Goal: Information Seeking & Learning: Understand process/instructions

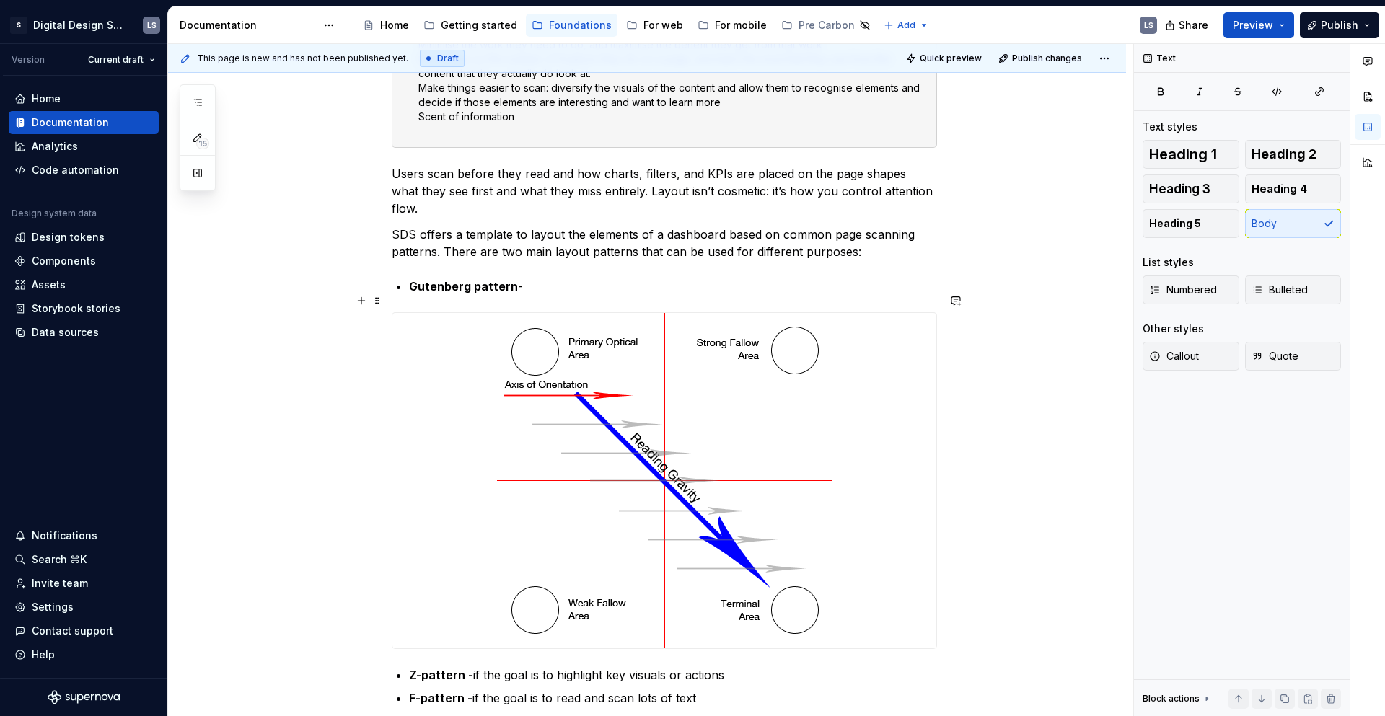
scroll to position [320, 0]
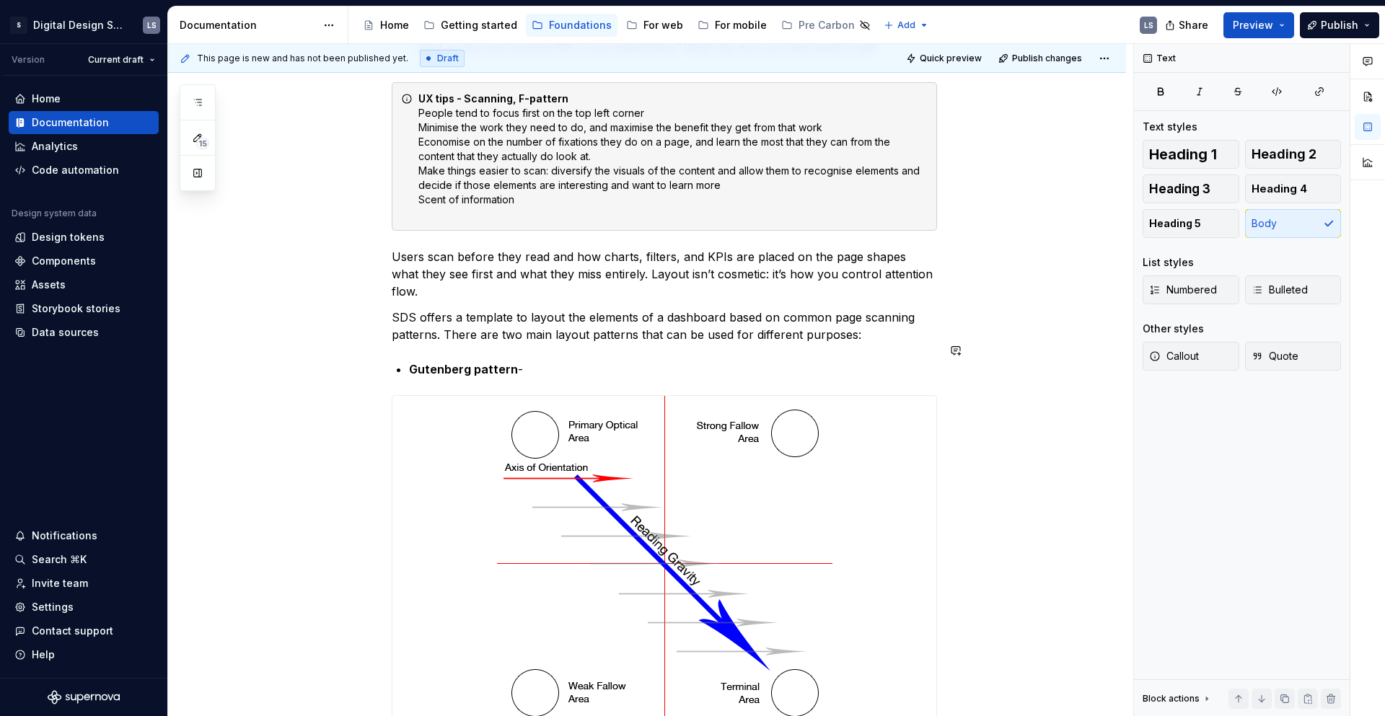
click at [861, 309] on p "SDS offers a template to layout the elements of a dashboard based on common pag…" at bounding box center [664, 326] width 545 height 35
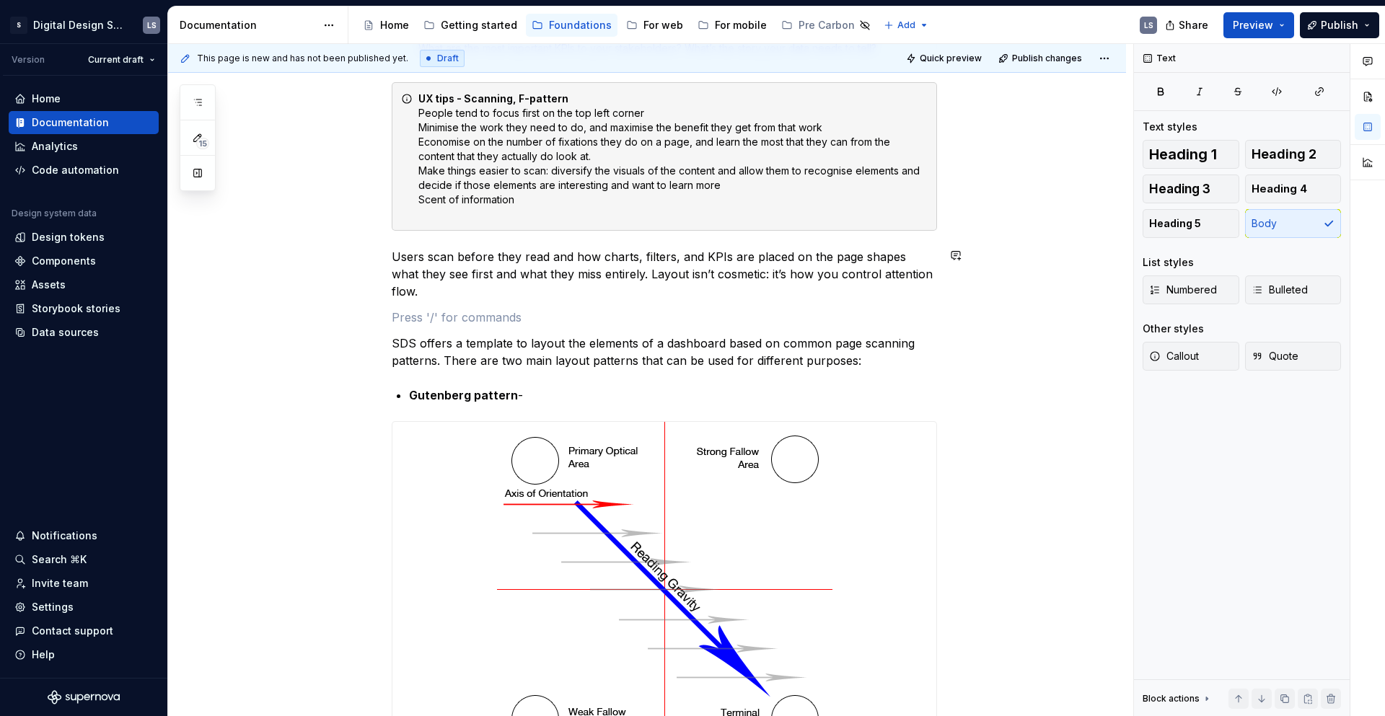
paste div
click at [393, 309] on p "a designer can control to some extent where the eye moves next" at bounding box center [664, 317] width 545 height 17
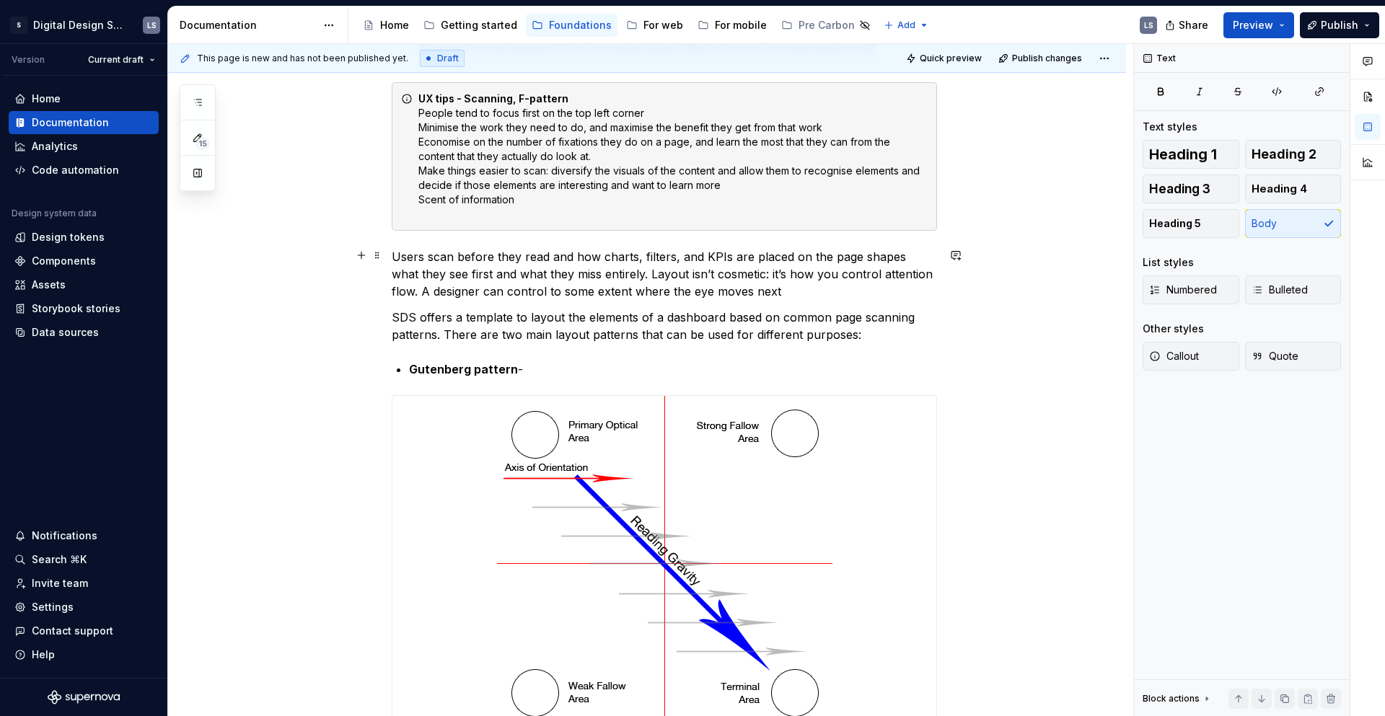
click at [776, 290] on p "Users scan before they read and how charts, filters, and KPIs are placed on the…" at bounding box center [664, 274] width 545 height 52
click at [773, 296] on p "Users scan before they read and how charts, filters, and KPIs are placed on the…" at bounding box center [664, 274] width 545 height 52
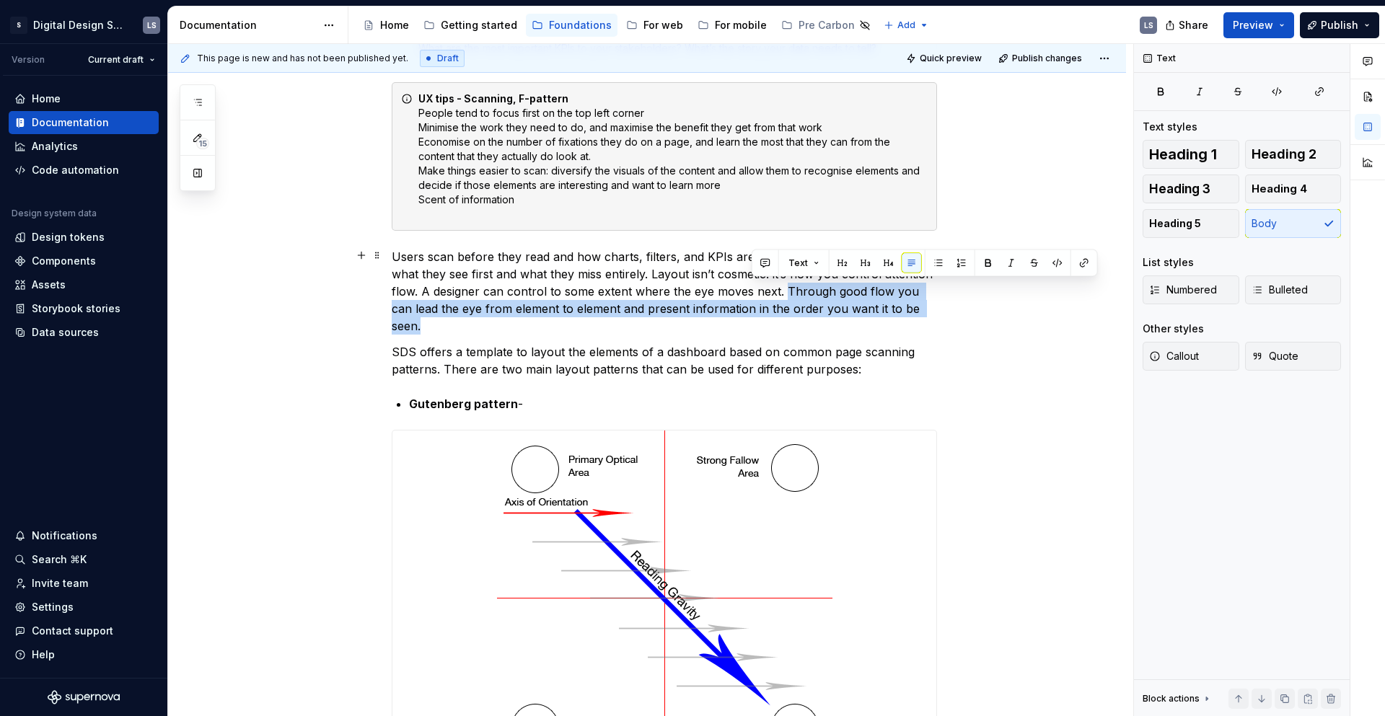
drag, startPoint x: 900, startPoint y: 307, endPoint x: 752, endPoint y: 281, distance: 150.9
click at [752, 281] on p "Users scan before they read and how charts, filters, and KPIs are placed on the…" at bounding box center [664, 291] width 545 height 87
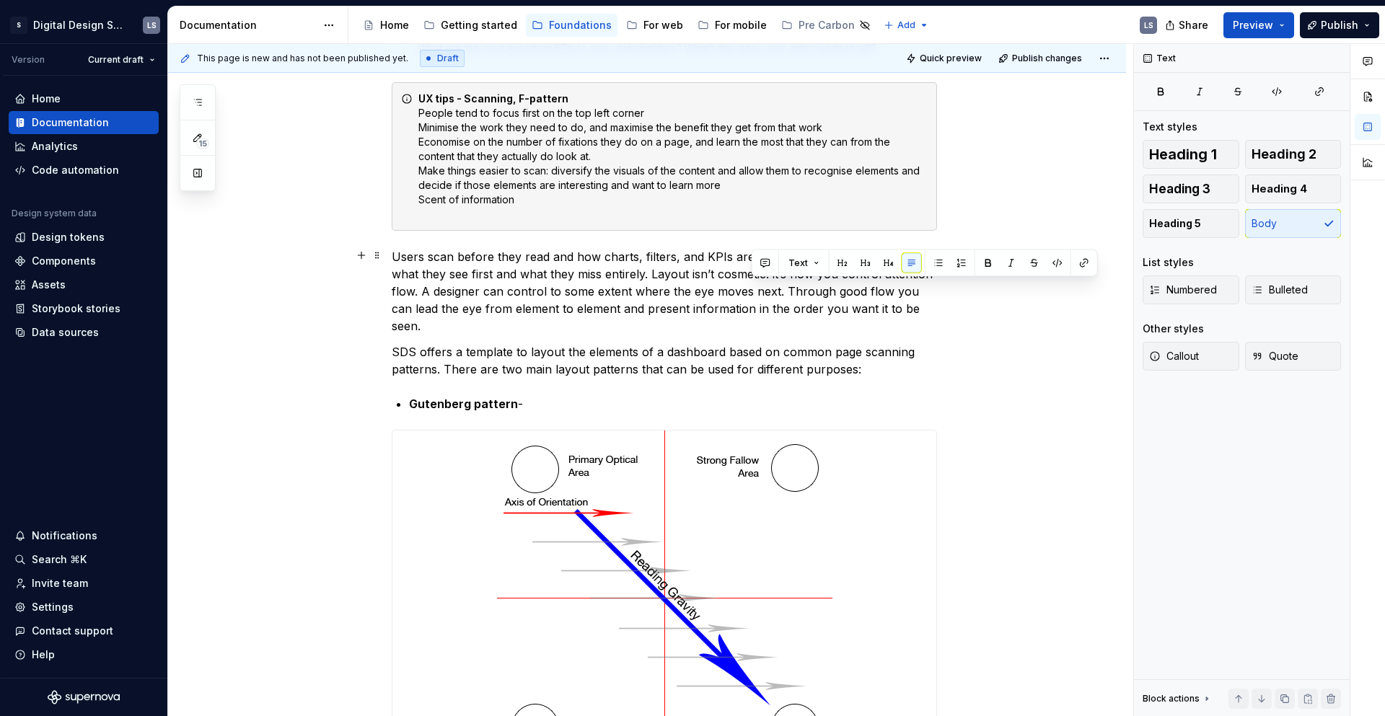
click at [917, 304] on p "Users scan before they read and how charts, filters, and KPIs are placed on the…" at bounding box center [664, 291] width 545 height 87
click at [845, 371] on p "SDS offers a template to layout the elements of a dashboard based on common pag…" at bounding box center [664, 360] width 545 height 35
click at [868, 371] on p "SDS offers a template to layout the elements of a dashboard based on common pag…" at bounding box center [664, 360] width 545 height 35
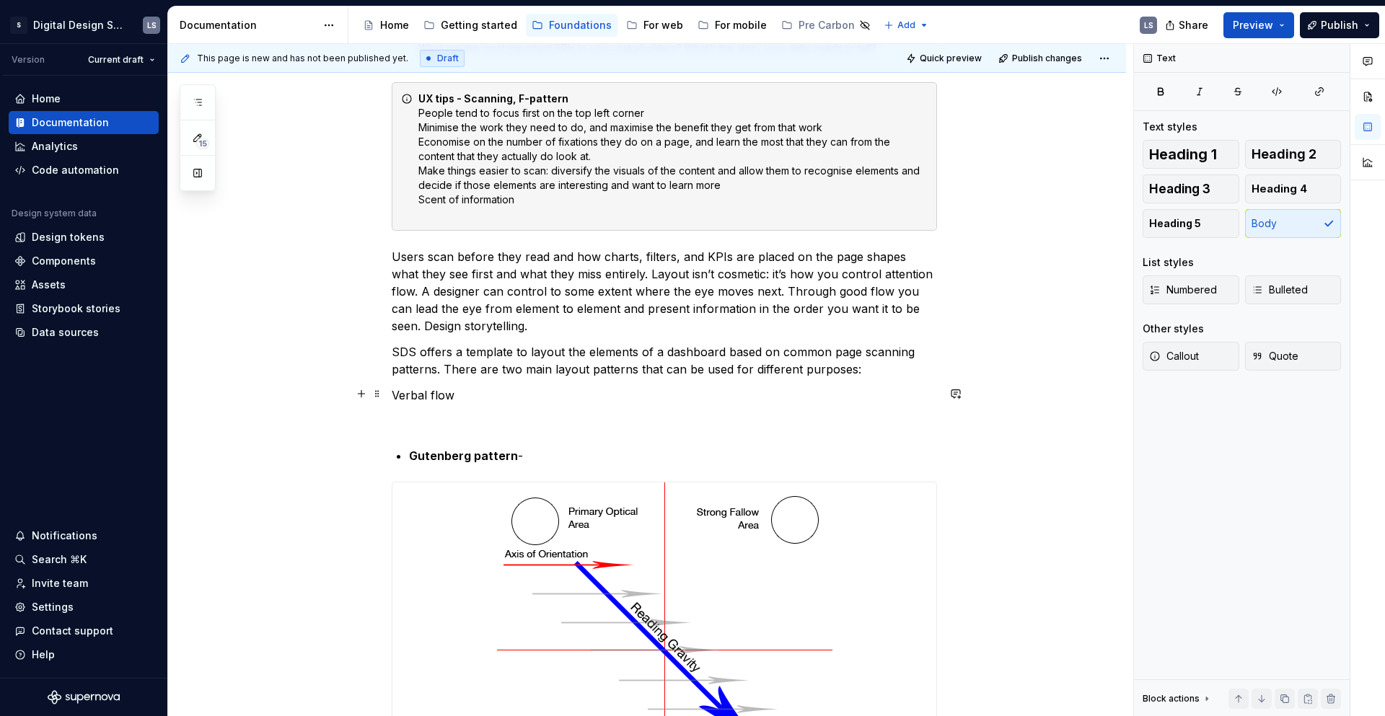
click at [479, 397] on p "Verbal flow" at bounding box center [664, 395] width 545 height 17
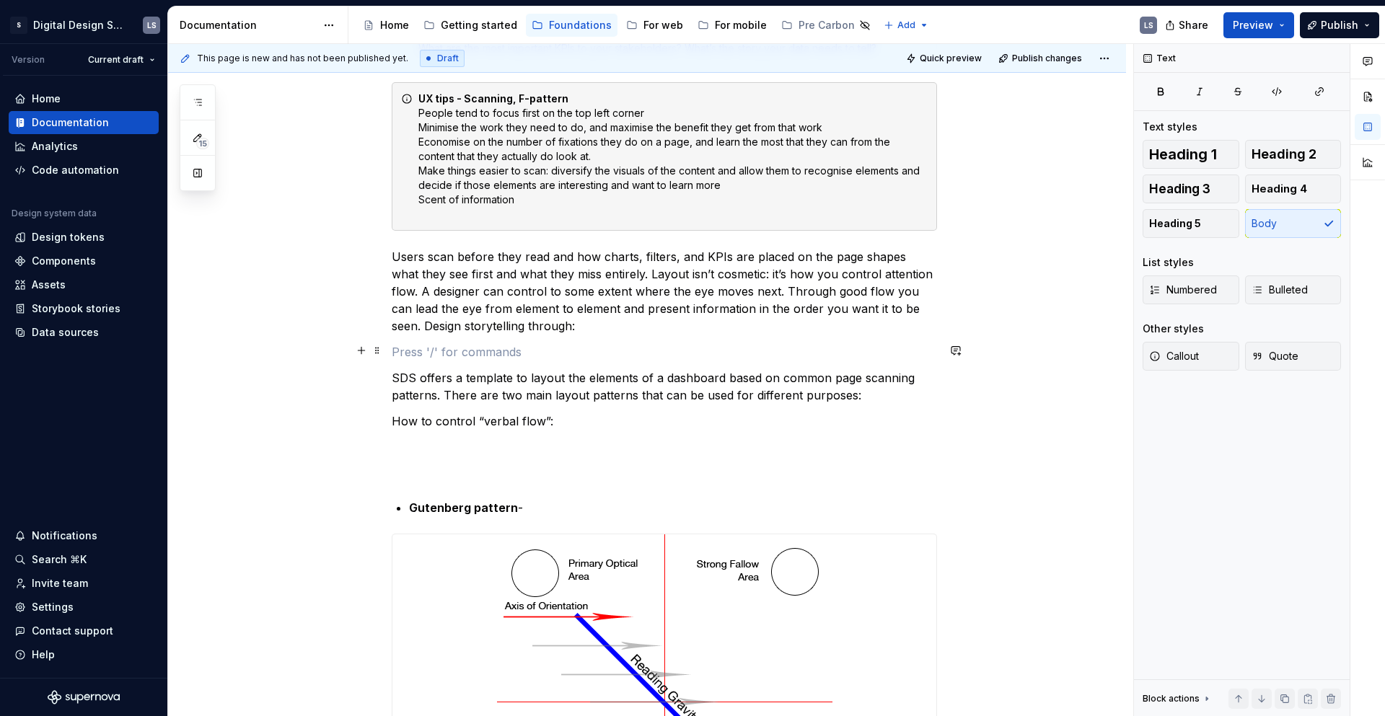
click at [413, 352] on p at bounding box center [664, 351] width 545 height 17
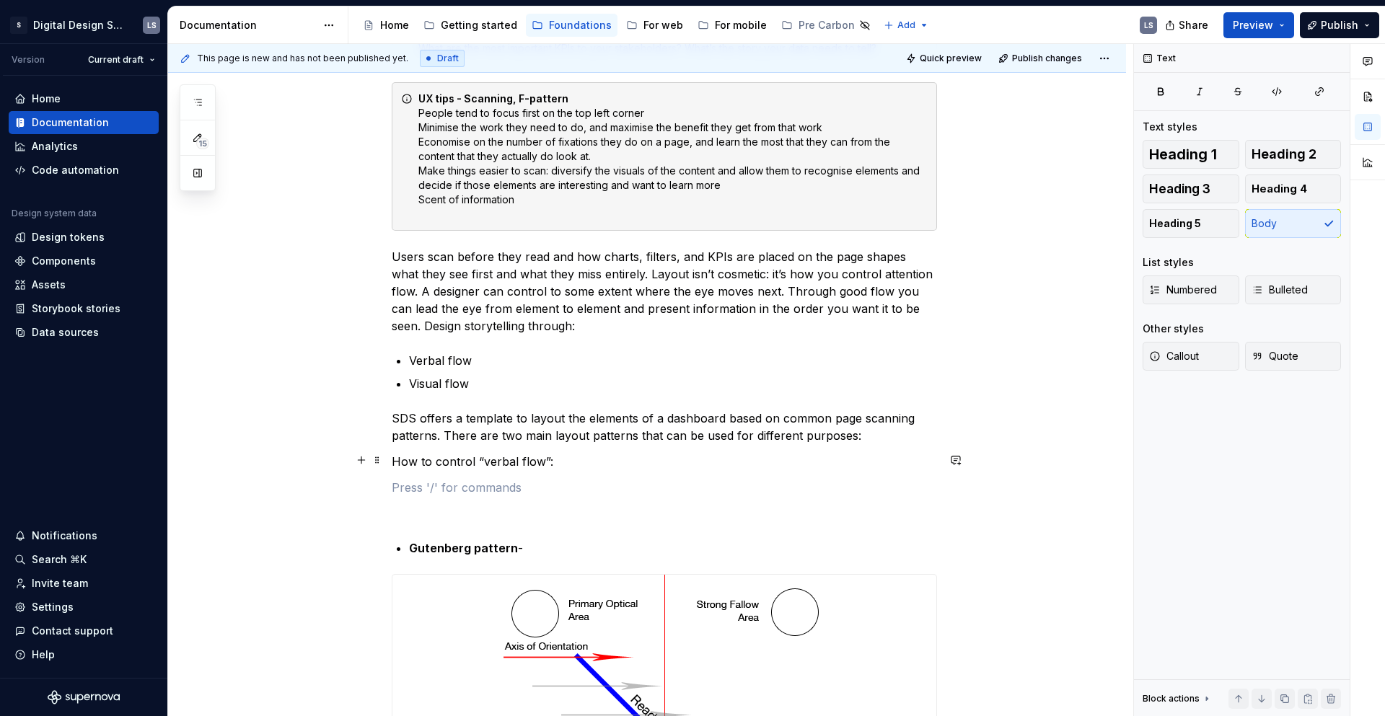
click at [581, 460] on p "How to control “verbal flow”:" at bounding box center [664, 461] width 545 height 17
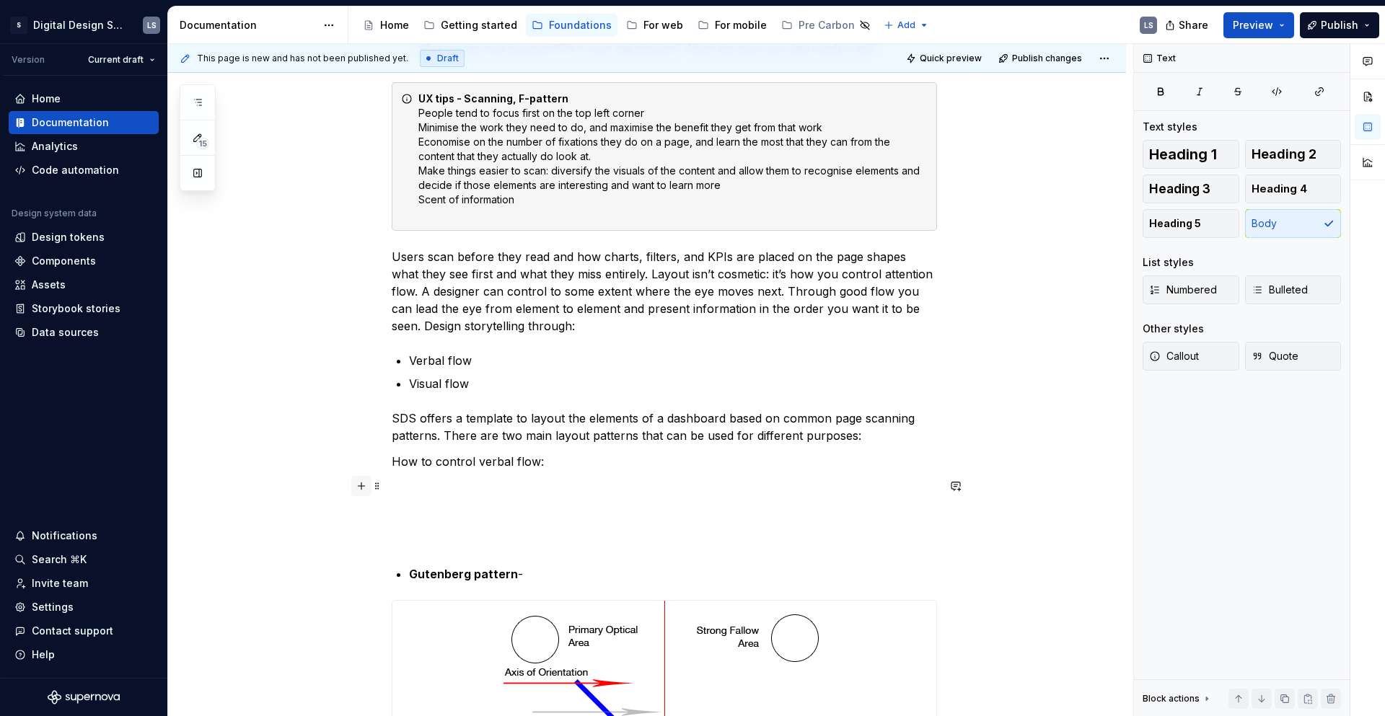
click at [359, 487] on button "button" at bounding box center [361, 486] width 20 height 20
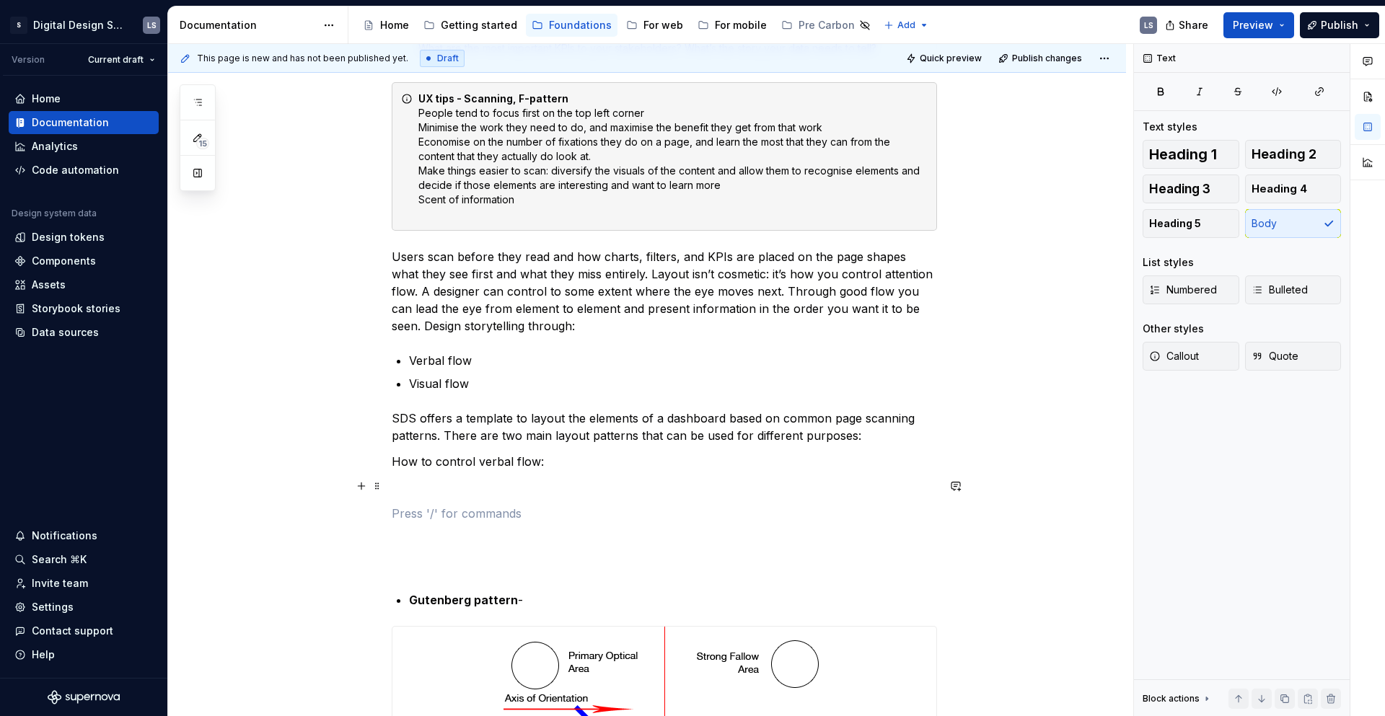
click at [537, 507] on p at bounding box center [664, 513] width 545 height 17
click at [517, 484] on p at bounding box center [664, 487] width 545 height 17
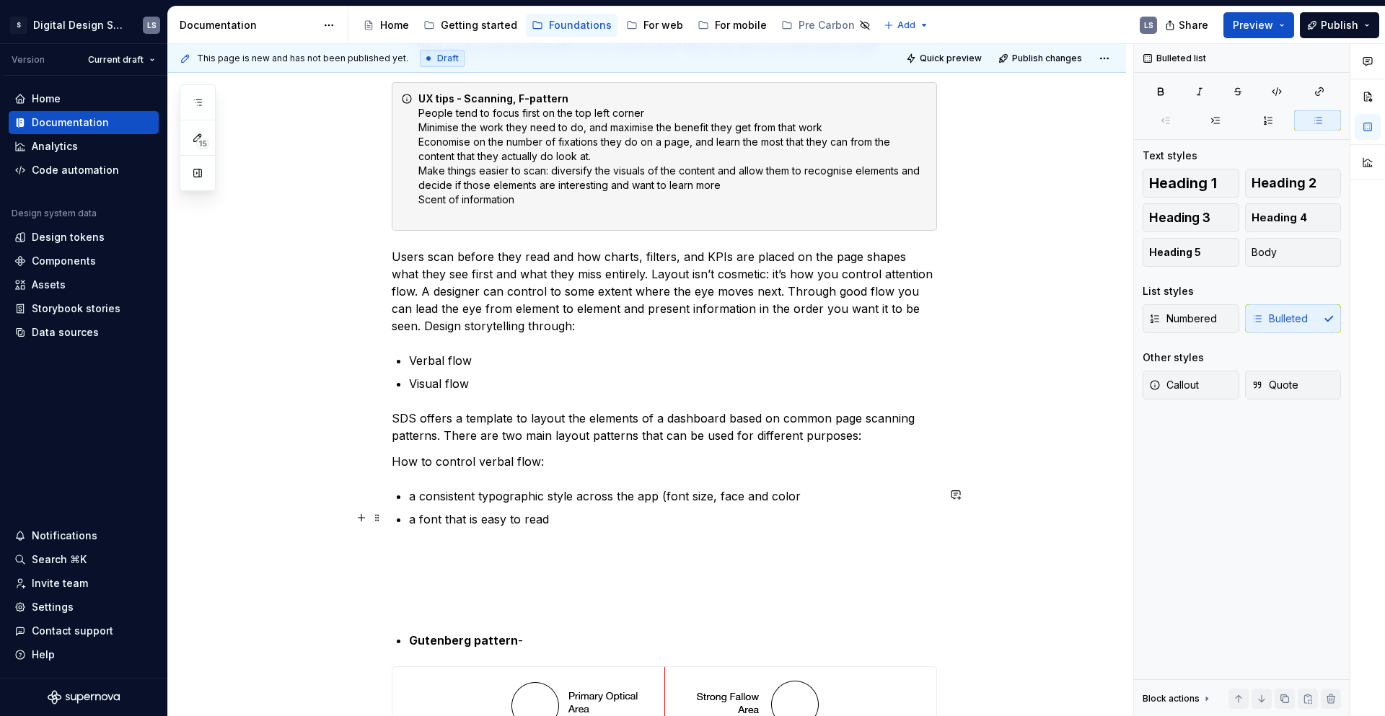
click at [555, 511] on p "a font that is easy to read" at bounding box center [673, 519] width 528 height 17
drag, startPoint x: 555, startPoint y: 520, endPoint x: 404, endPoint y: 514, distance: 151.6
click at [781, 491] on p "a consistent typographic style across the app (font size, face and color" at bounding box center [673, 496] width 528 height 17
click at [692, 511] on p "don’t stretch text too much" at bounding box center [673, 519] width 528 height 17
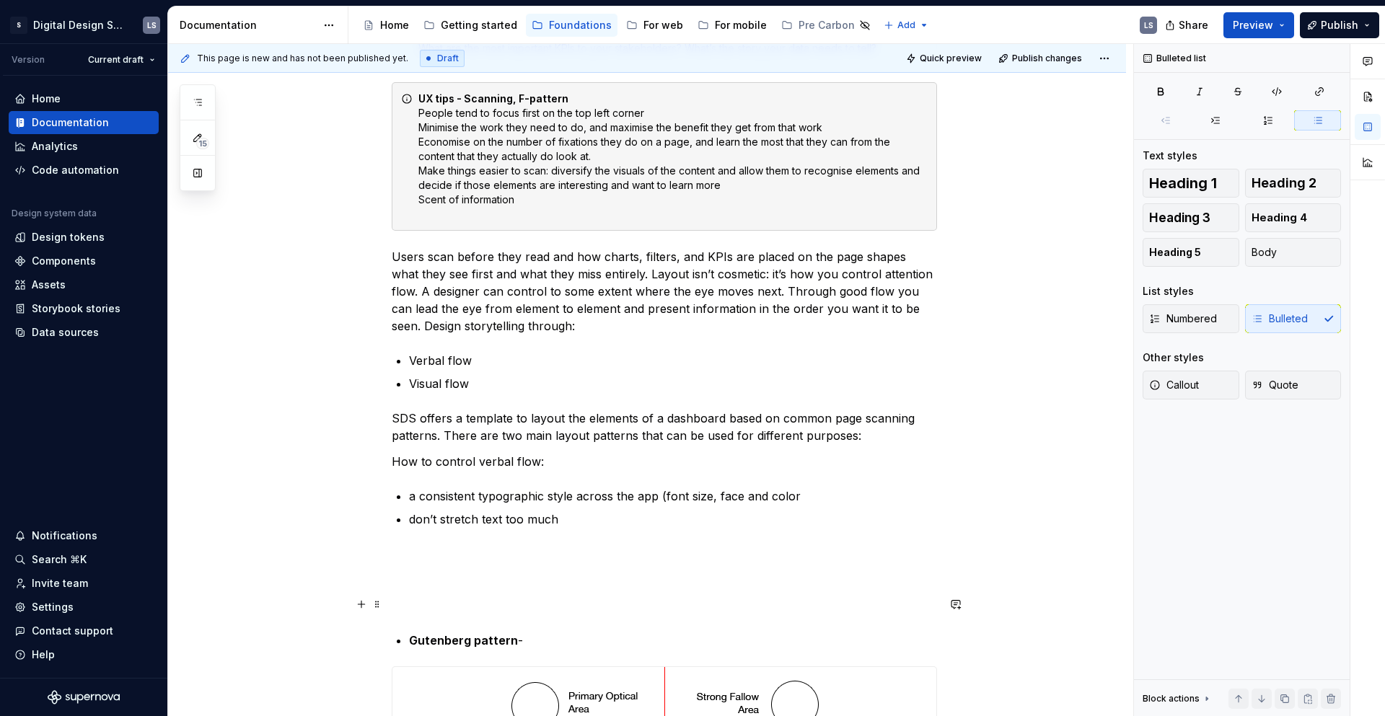
click at [615, 597] on p at bounding box center [664, 605] width 545 height 17
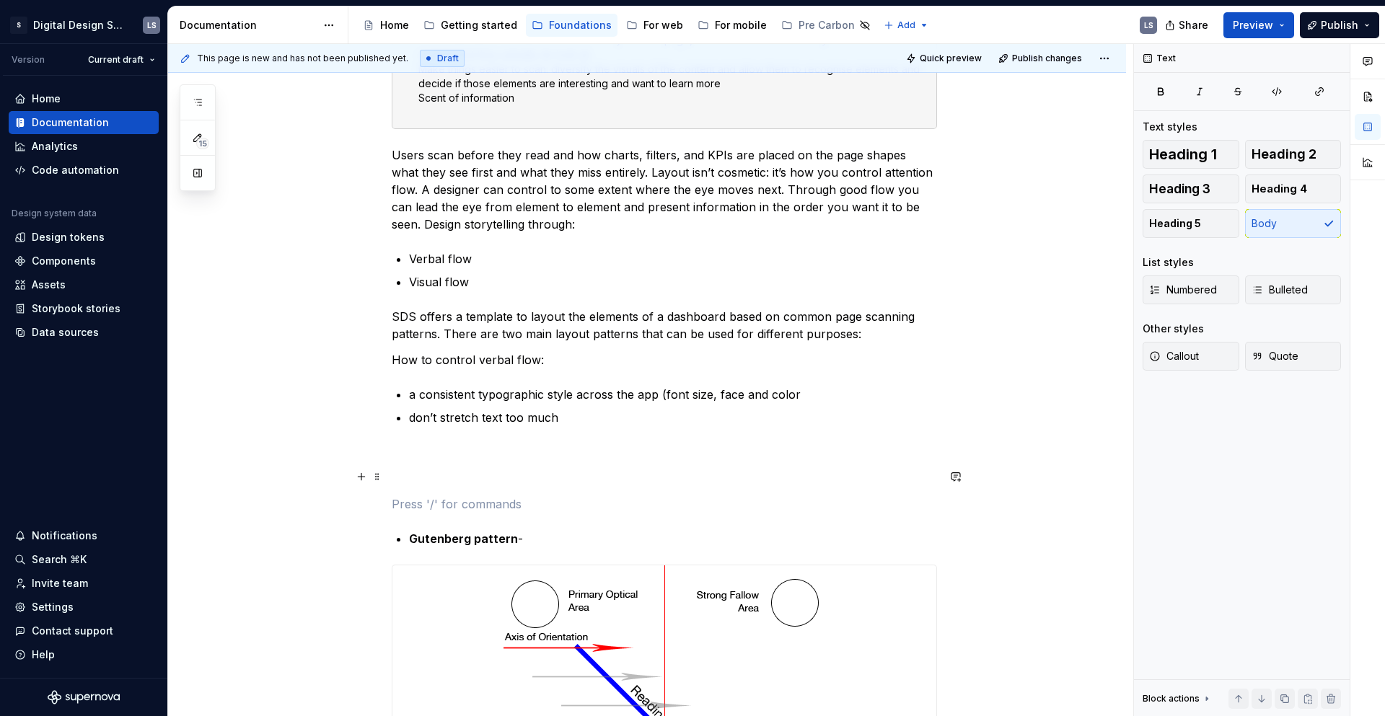
click at [523, 470] on p at bounding box center [664, 478] width 545 height 17
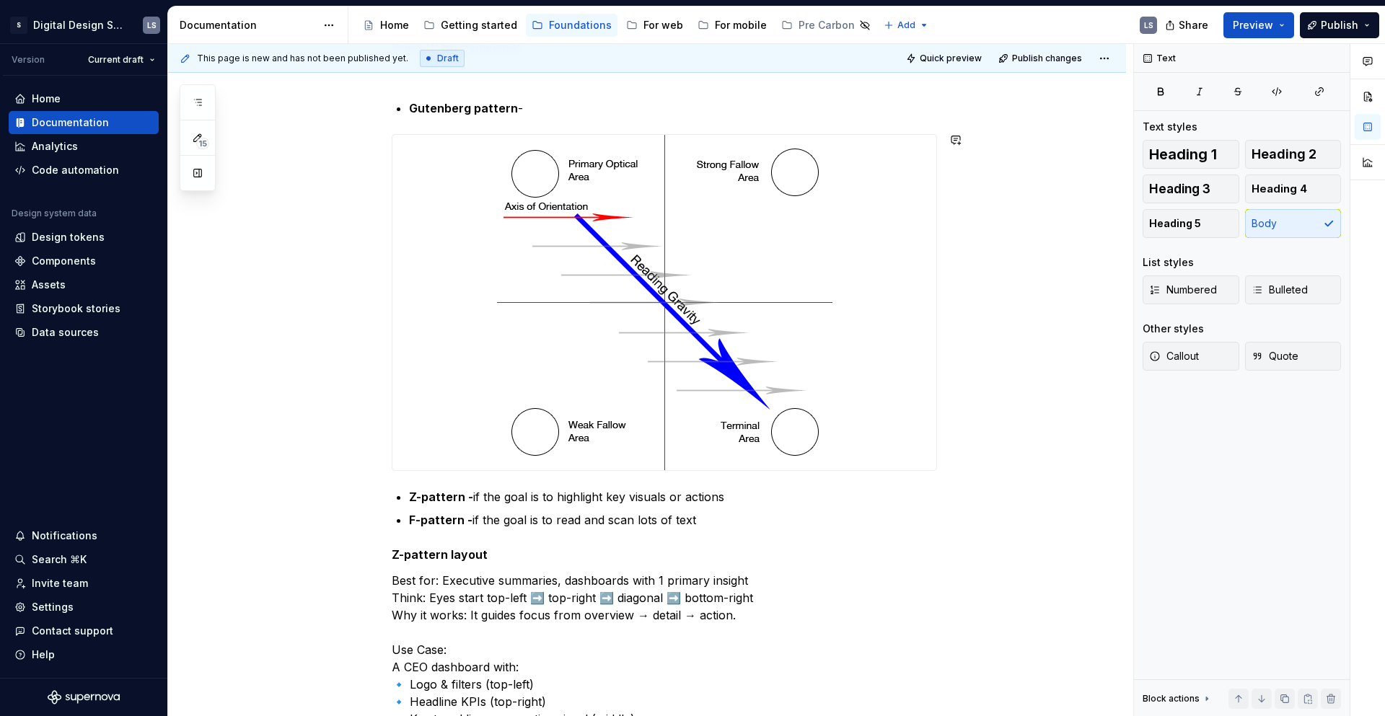
scroll to position [860, 0]
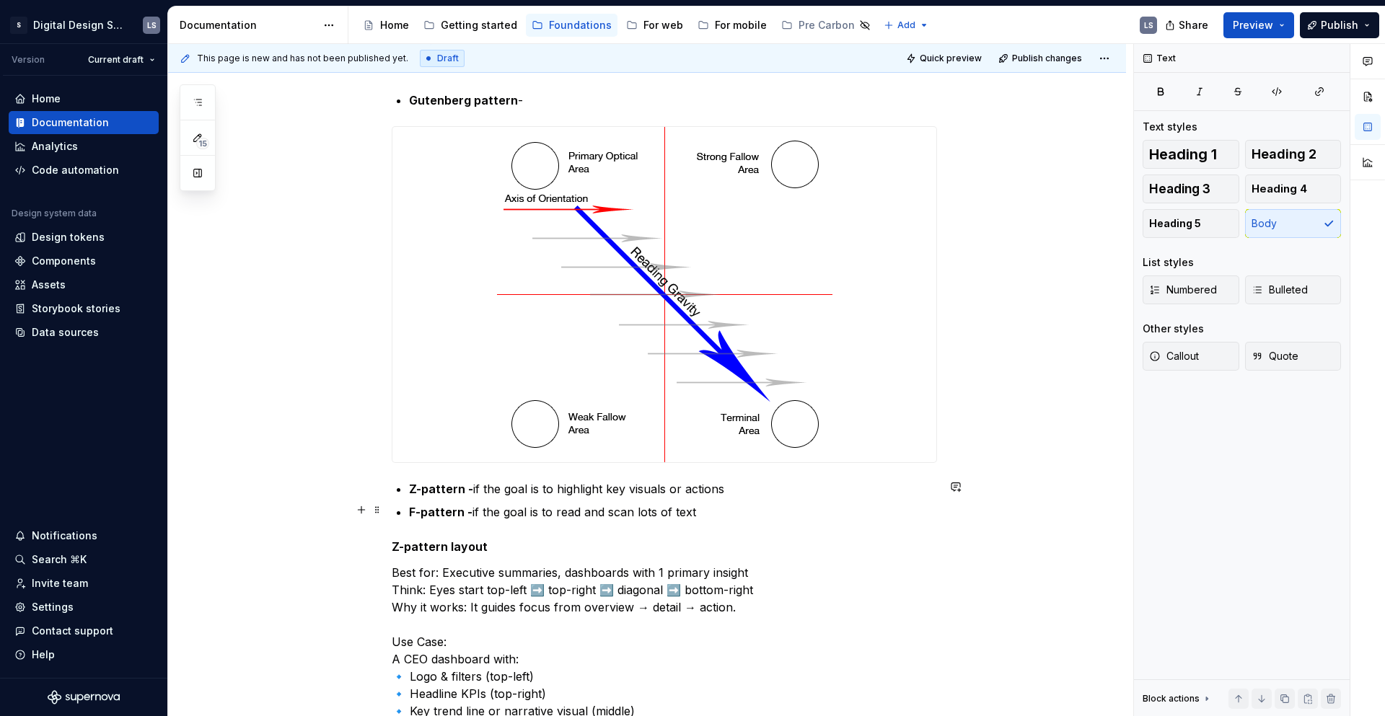
click at [746, 491] on p "Z-pattern - if the goal is to highlight key visuals or actions" at bounding box center [673, 488] width 528 height 17
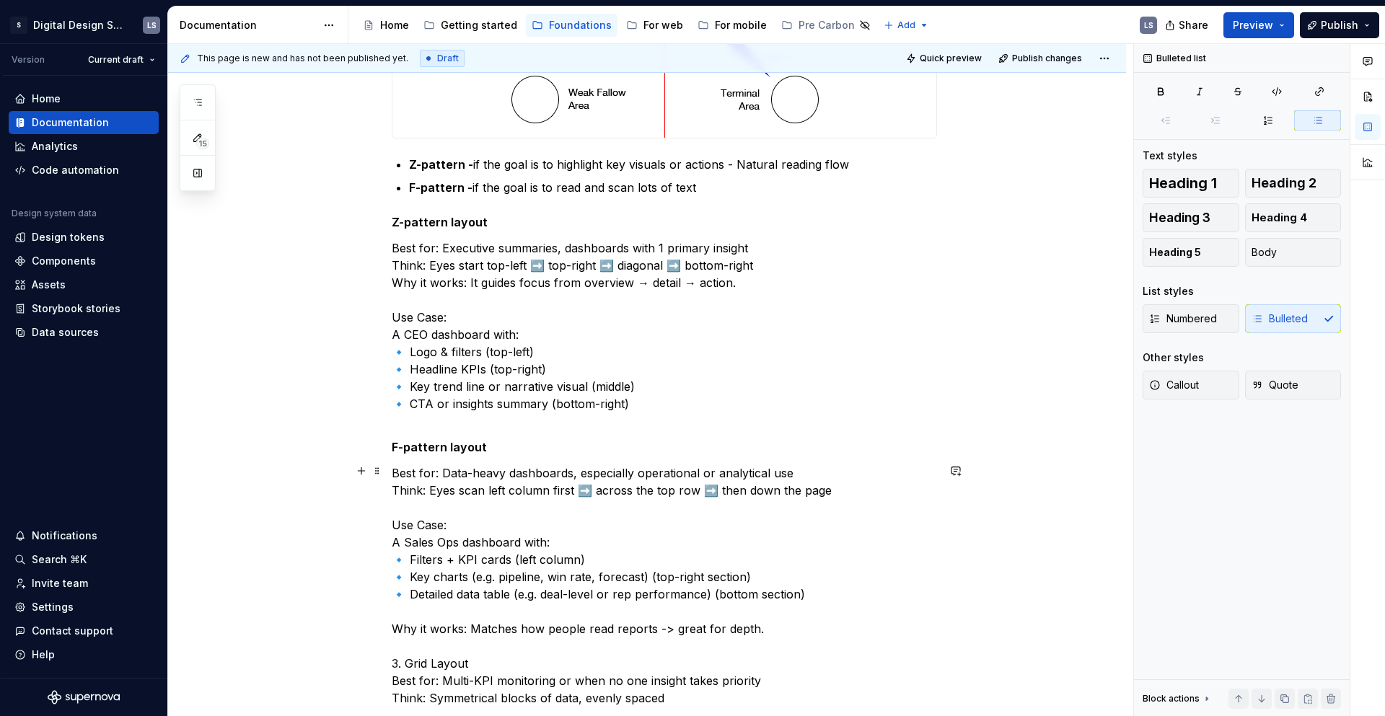
scroll to position [1167, 0]
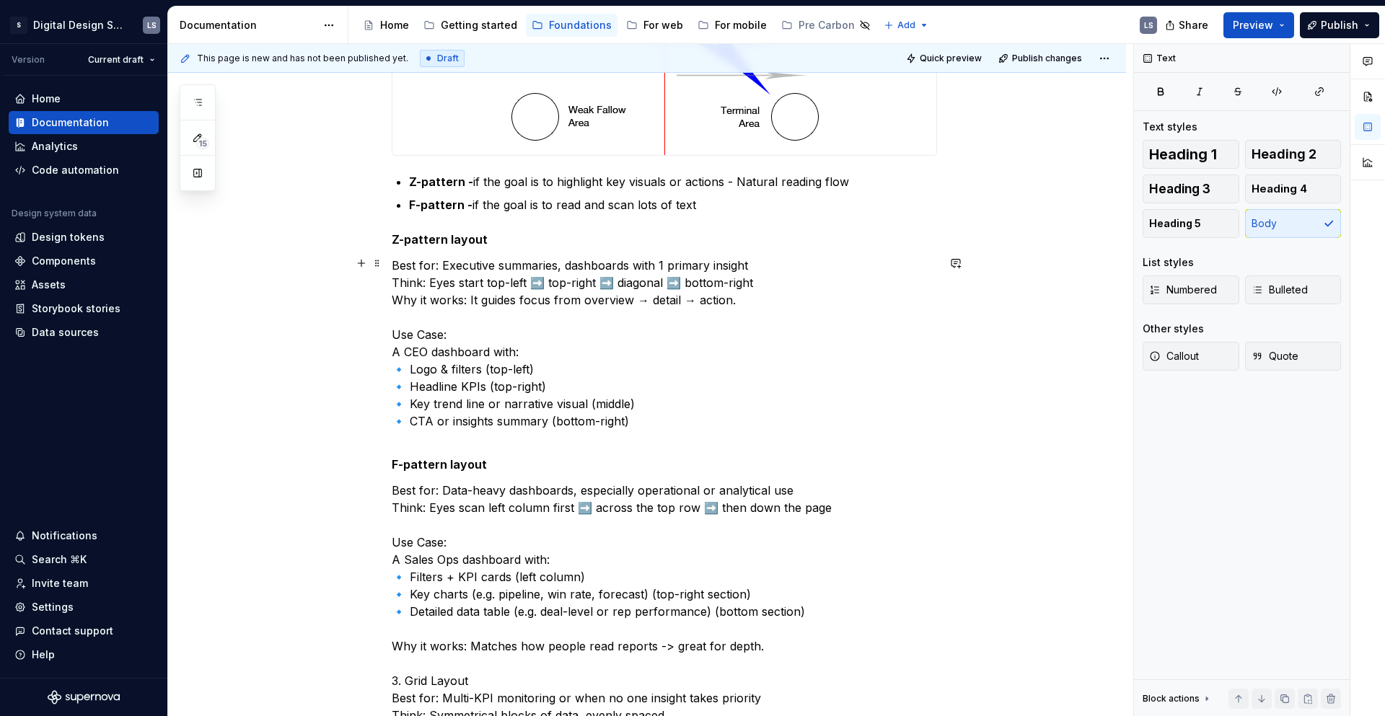
click at [763, 299] on p "Best for: Executive summaries, dashboards with 1 primary insight Think: Eyes st…" at bounding box center [664, 352] width 545 height 190
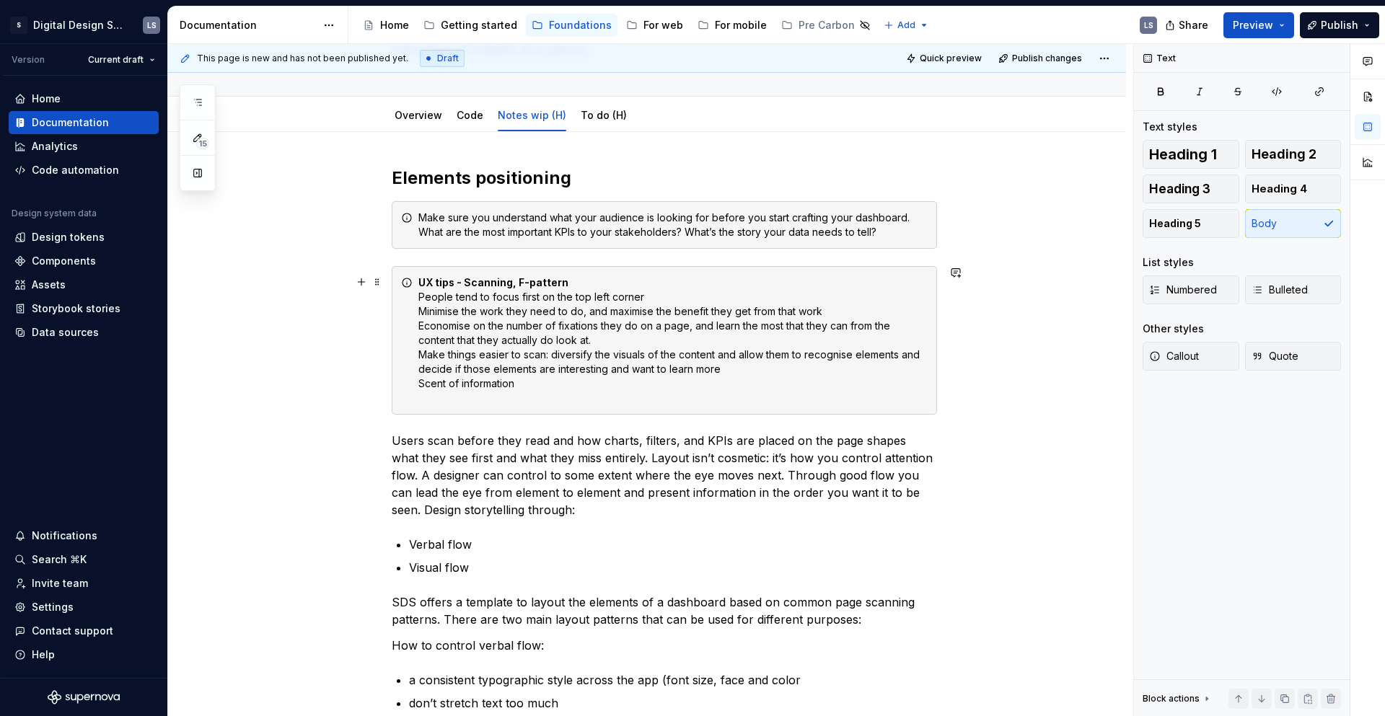
scroll to position [204, 0]
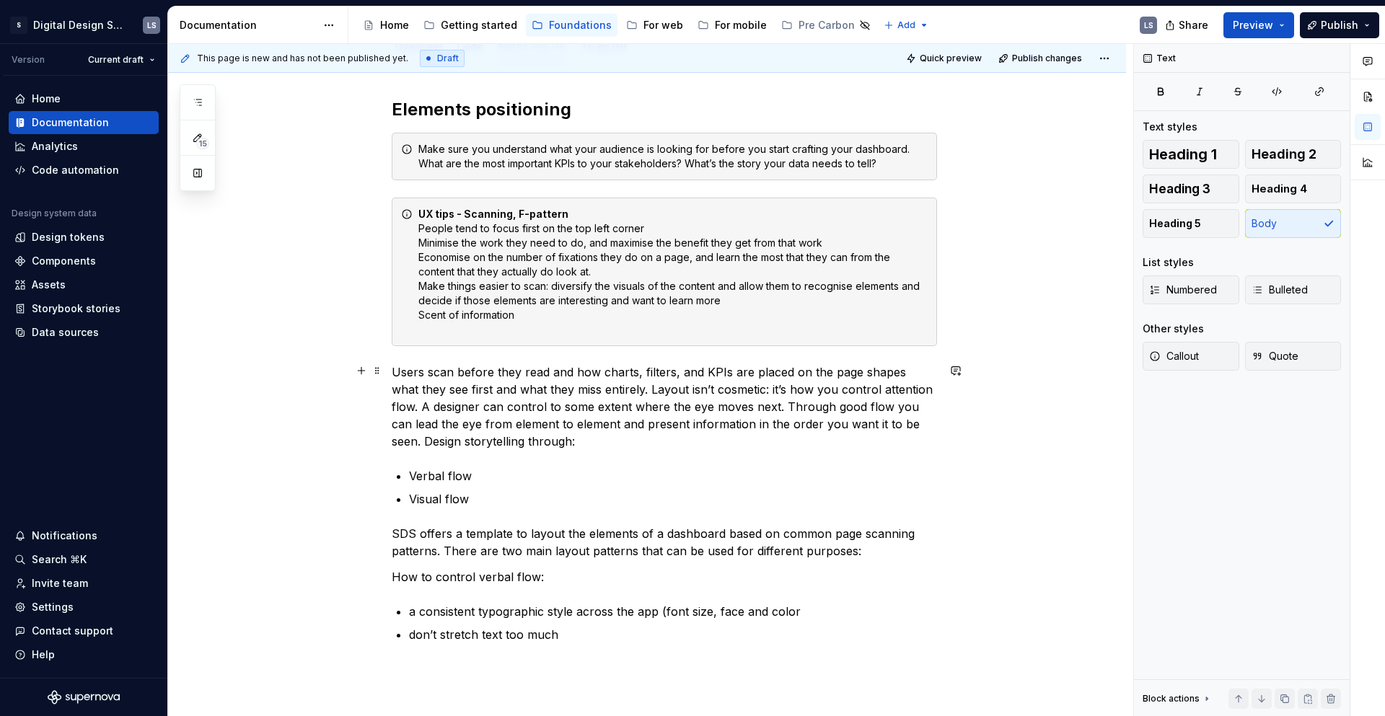
click at [617, 436] on p "Users scan before they read and how charts, filters, and KPIs are placed on the…" at bounding box center [664, 407] width 545 height 87
click at [591, 633] on p "don’t stretch text too much" at bounding box center [673, 634] width 528 height 17
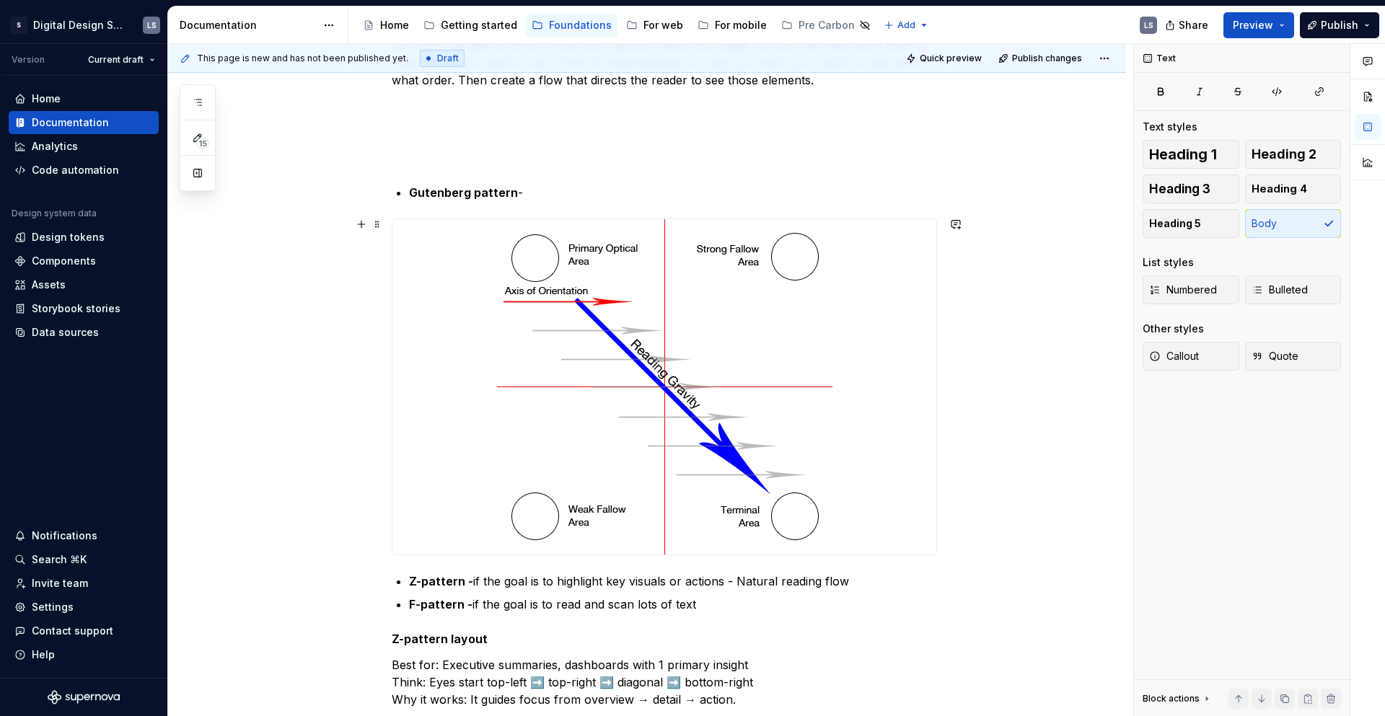
scroll to position [827, 0]
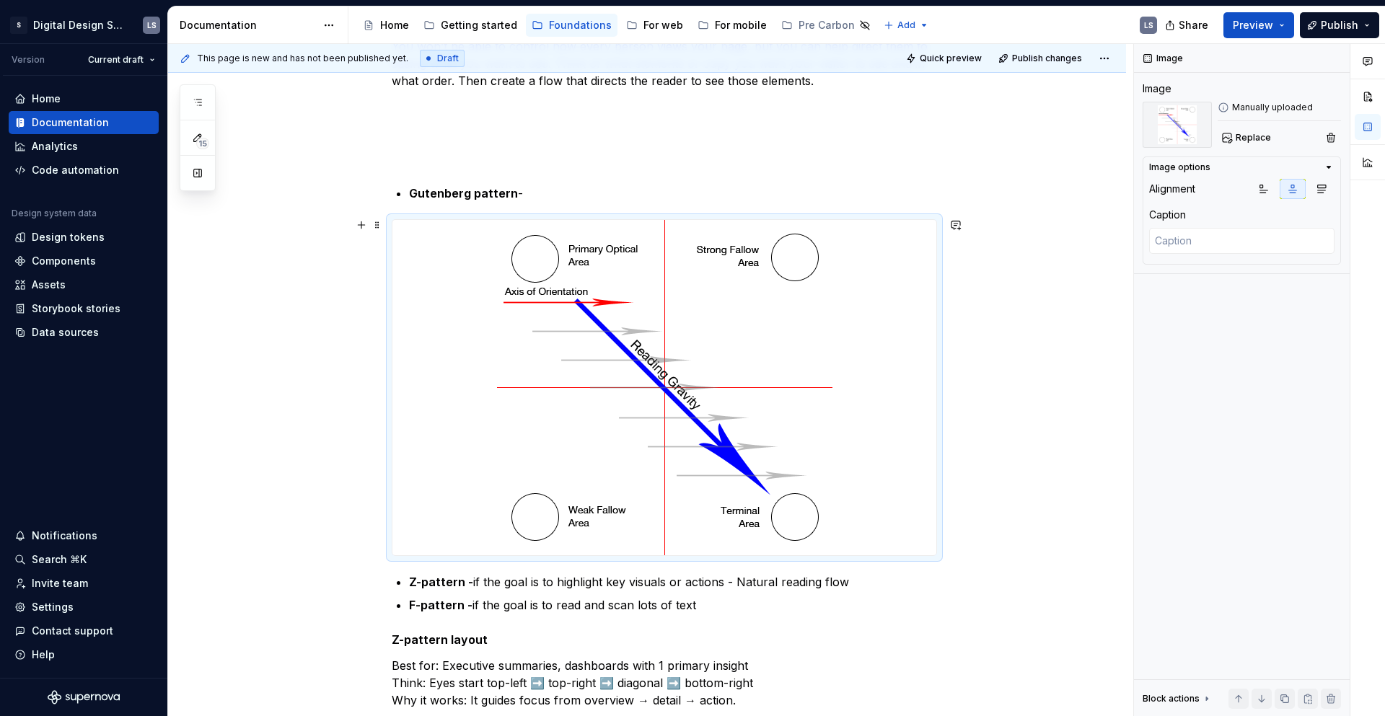
click at [701, 498] on img at bounding box center [664, 387] width 335 height 335
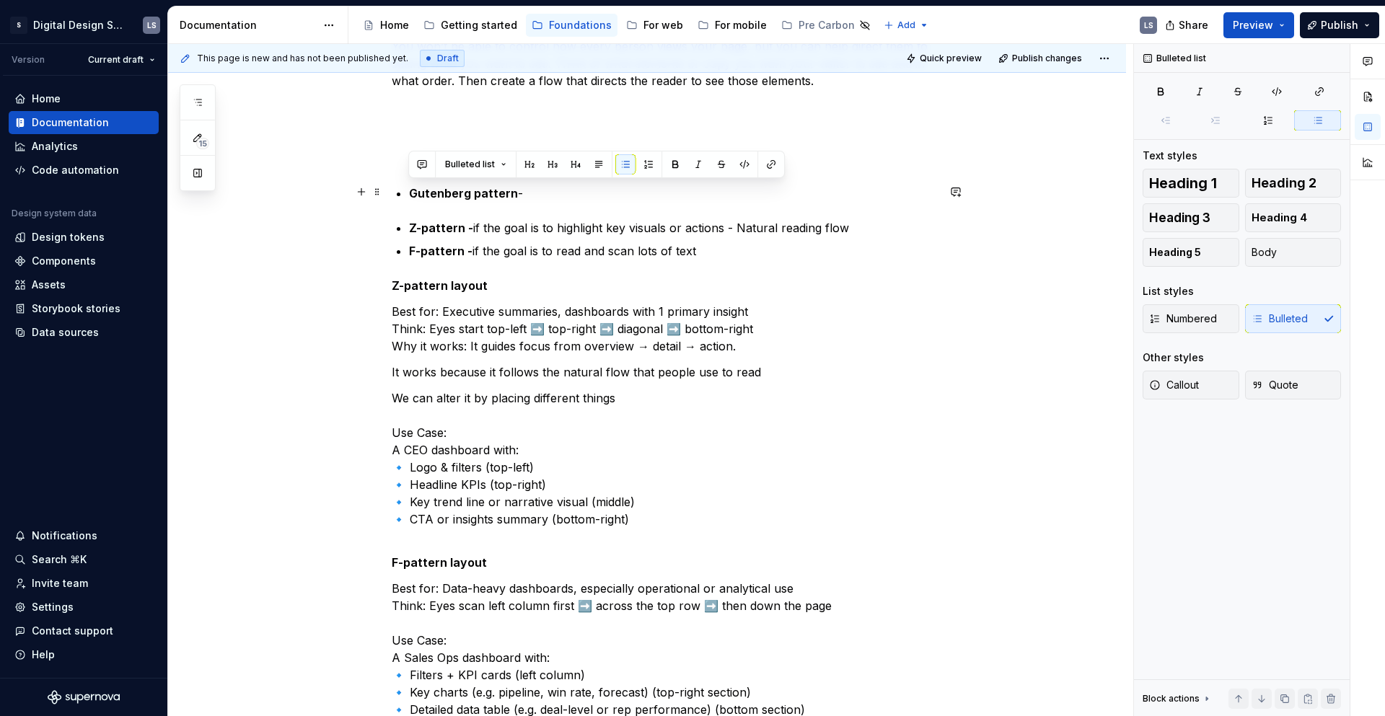
drag, startPoint x: 531, startPoint y: 189, endPoint x: 391, endPoint y: 189, distance: 139.9
click at [392, 189] on div "Elements positioning Make sure you understand what your audience is looking for…" at bounding box center [664, 681] width 545 height 2412
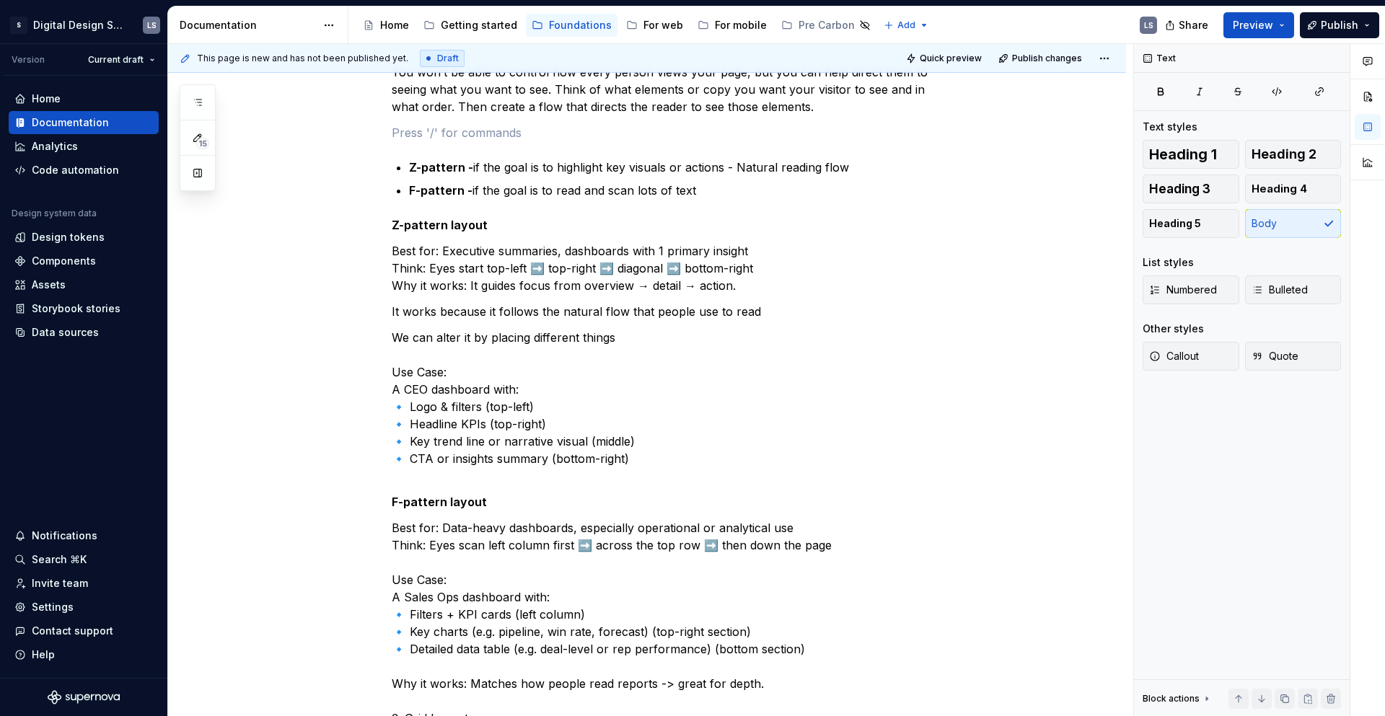
scroll to position [776, 0]
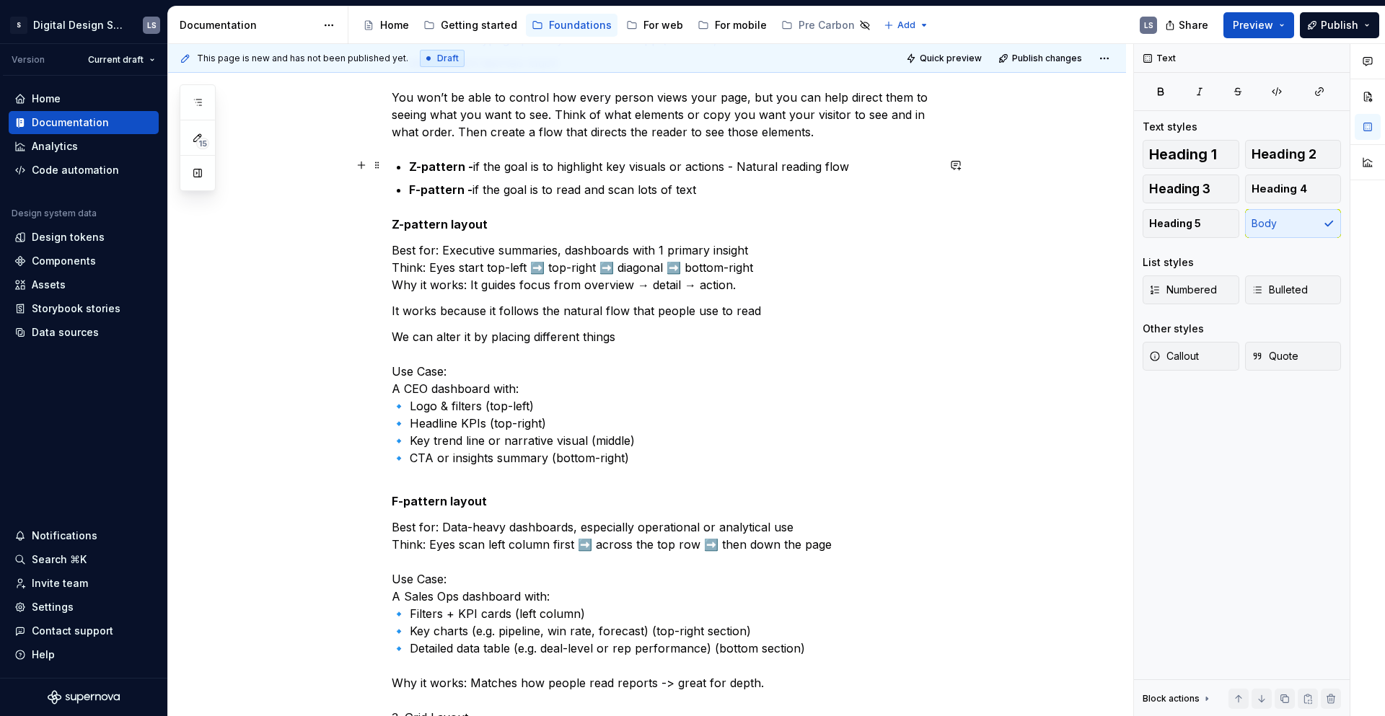
click at [857, 168] on p "Z-pattern - if the goal is to highlight key visuals or actions - Natural readin…" at bounding box center [673, 166] width 528 height 17
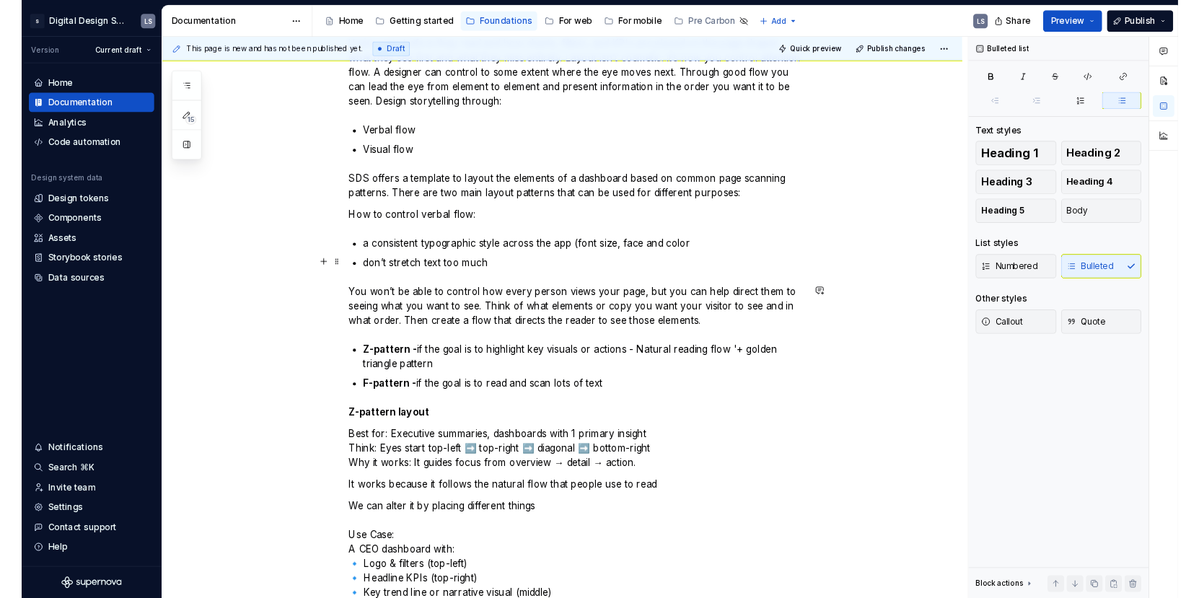
scroll to position [506, 0]
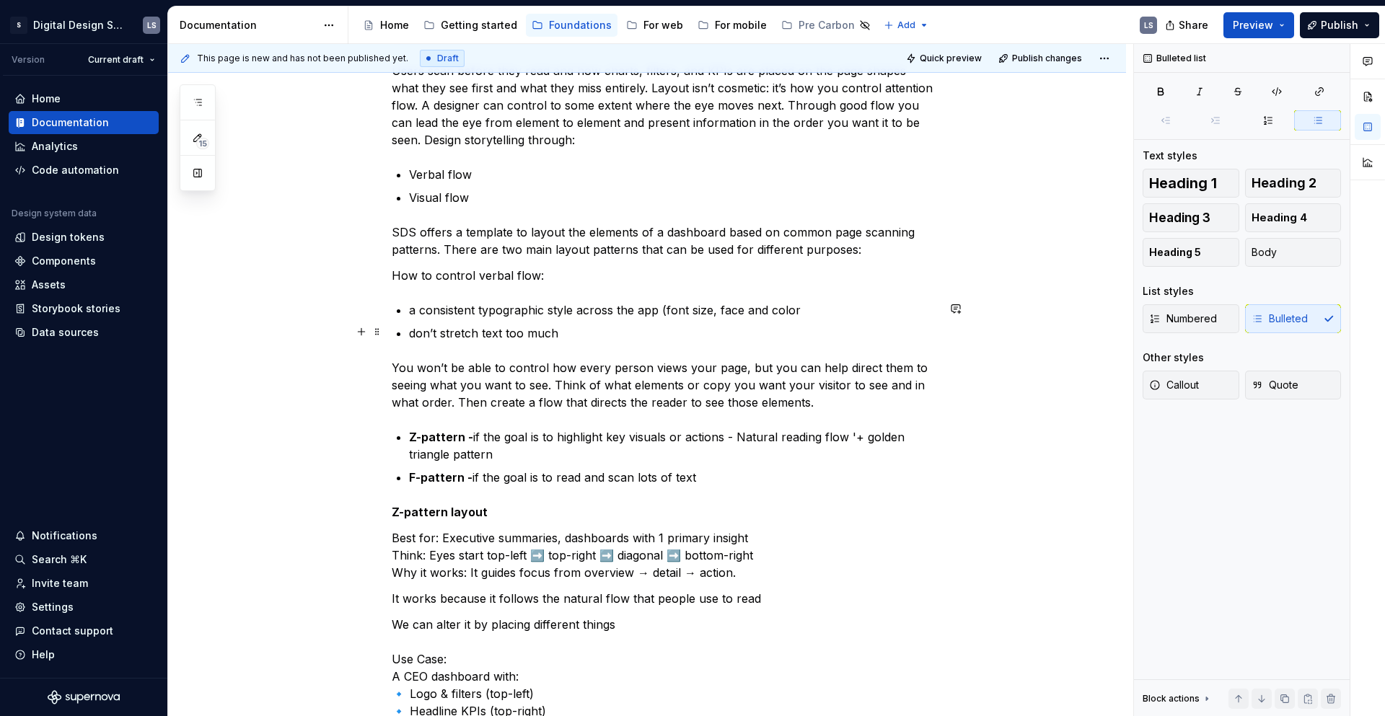
click at [649, 325] on p "don’t stretch text too much" at bounding box center [673, 333] width 528 height 17
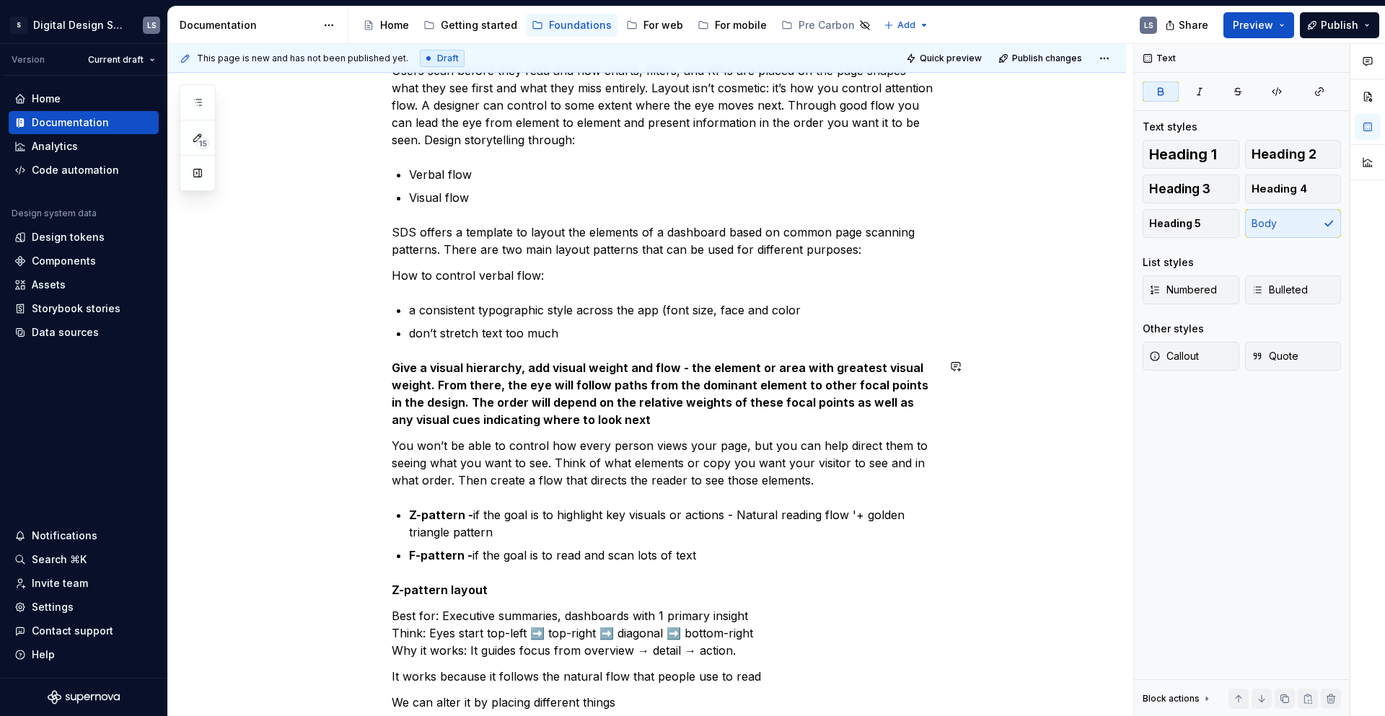
click at [623, 410] on p "Give a visual hierarchy, add visual weight and flow - the element or area with …" at bounding box center [664, 393] width 545 height 69
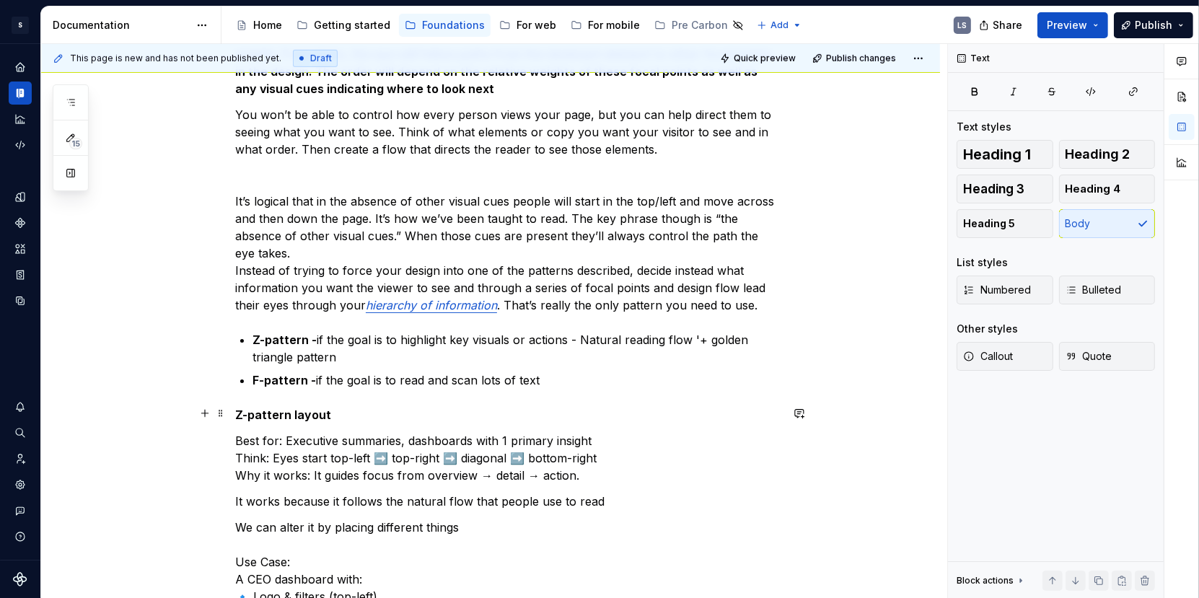
scroll to position [838, 0]
click at [778, 304] on p "It’s logical that in the absence of other visual cues people will start in the …" at bounding box center [507, 251] width 545 height 121
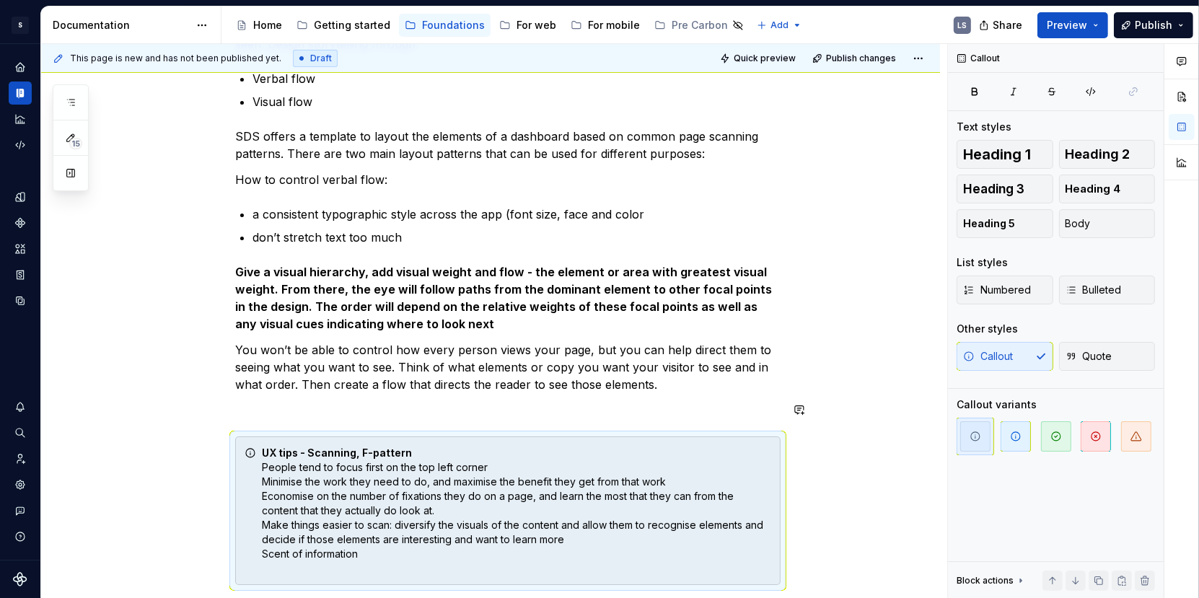
scroll to position [449, 0]
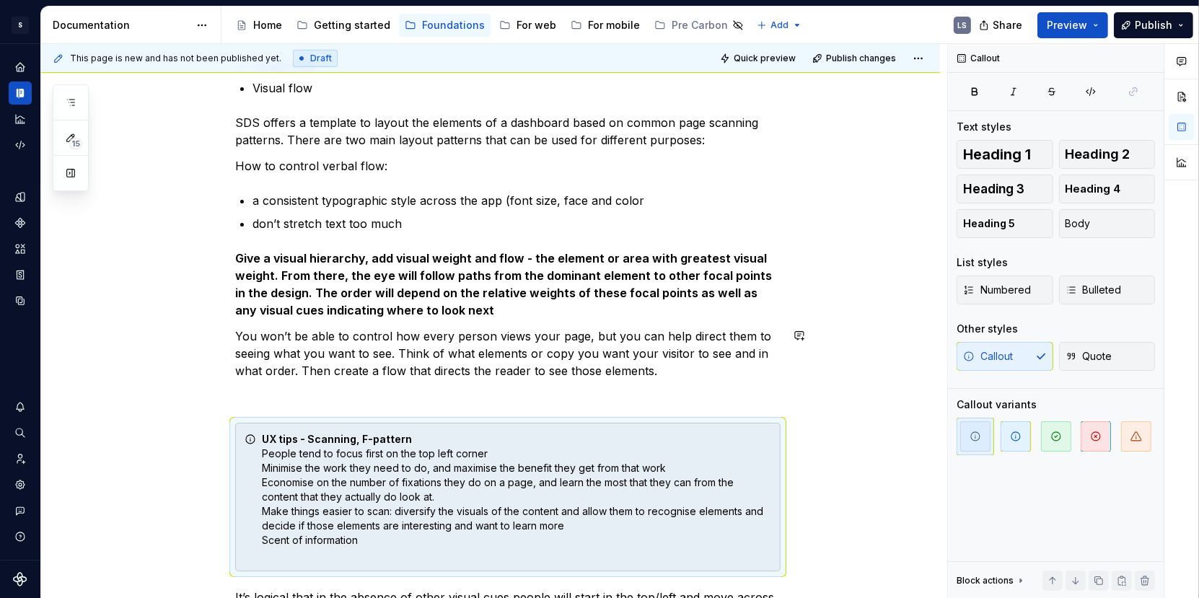
click at [662, 370] on p "You won’t be able to control how every person views your page, but you can help…" at bounding box center [507, 354] width 545 height 52
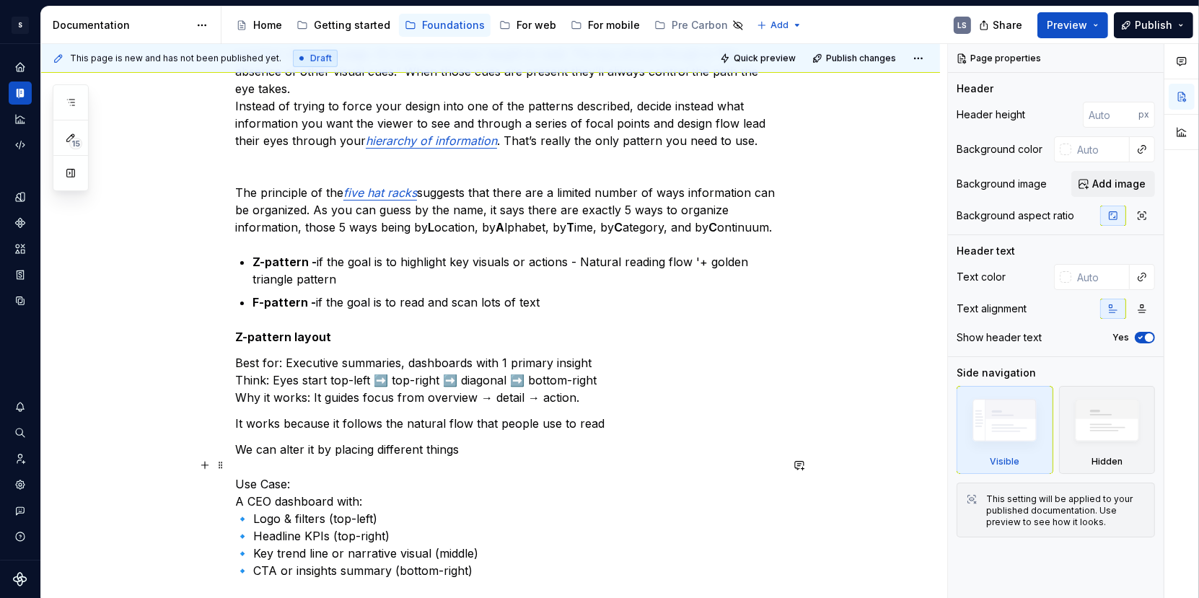
scroll to position [1007, 0]
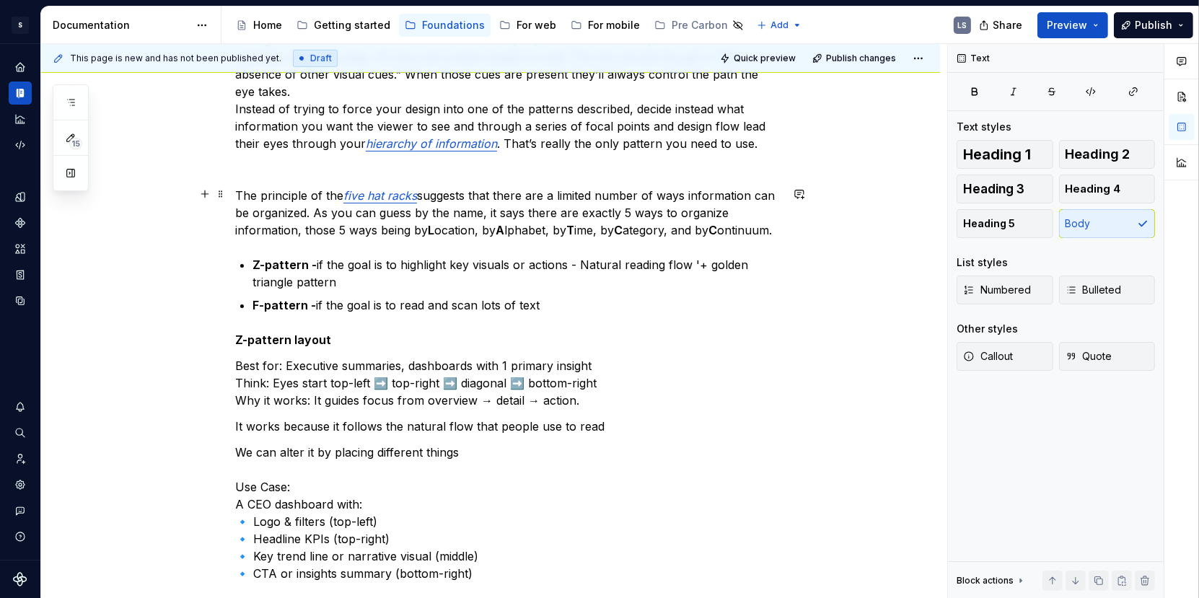
click at [444, 239] on p "The principle of the five hat [PERSON_NAME] suggests that there are a limited n…" at bounding box center [507, 213] width 545 height 52
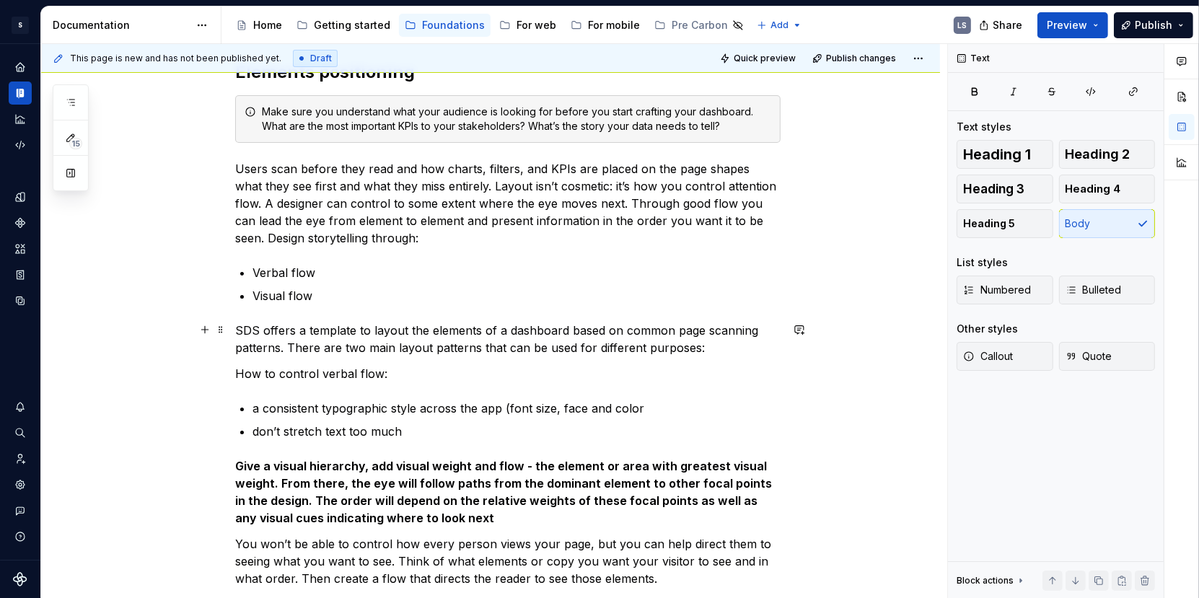
scroll to position [236, 0]
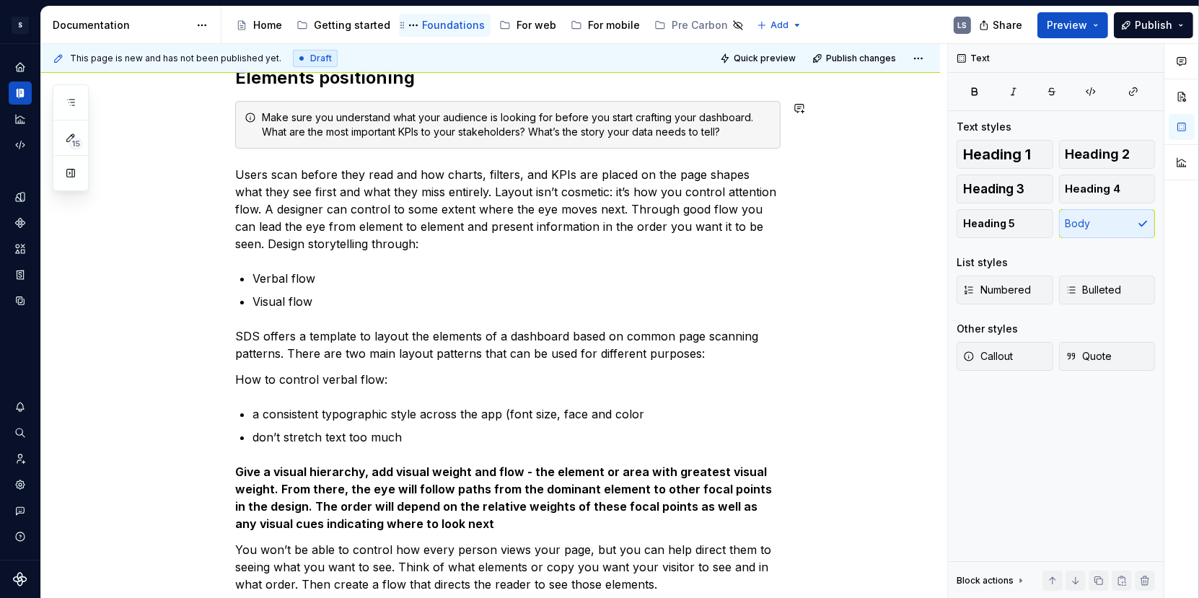
type textarea "*"
